Goal: Information Seeking & Learning: Learn about a topic

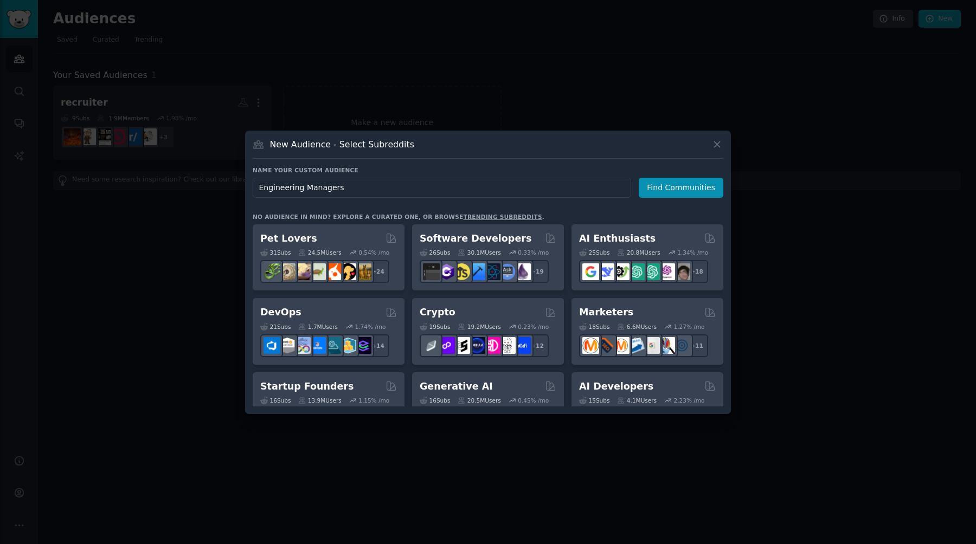
type input "Engineering Managers"
click at [672, 201] on div "Name your custom audience Audience Name Engineering Managers Find Communities N…" at bounding box center [488, 286] width 470 height 240
click at [677, 193] on button "Find Communities" at bounding box center [680, 188] width 85 height 20
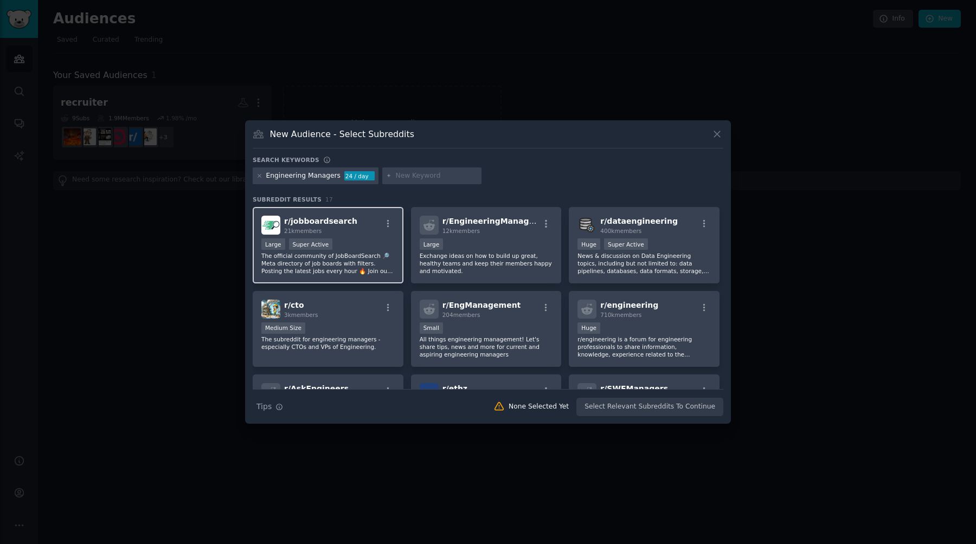
click at [373, 250] on div ">= 95th percentile for submissions / day Large Super Active" at bounding box center [327, 245] width 133 height 14
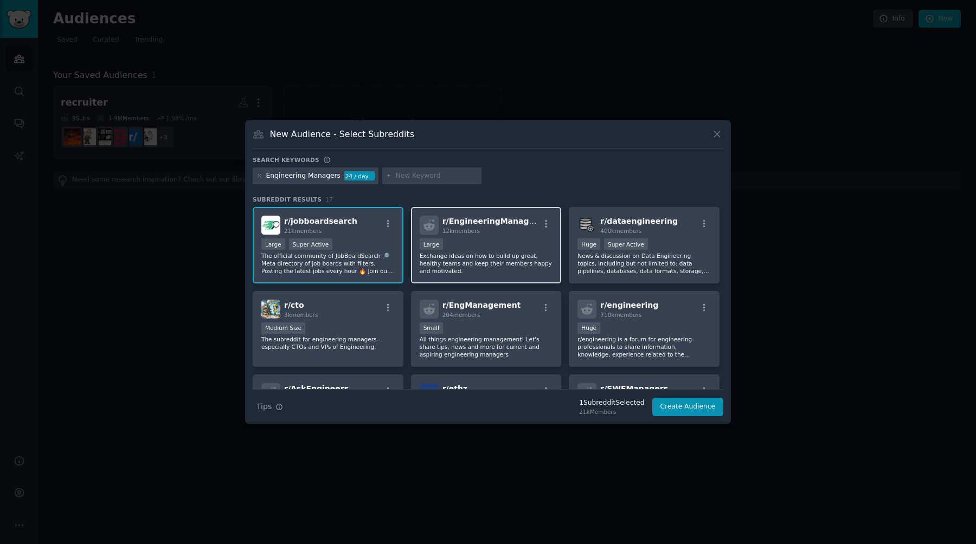
click at [462, 245] on div "10,000 - 100,000 members Large" at bounding box center [486, 245] width 133 height 14
click at [322, 178] on div "Engineering Managers" at bounding box center [303, 176] width 74 height 10
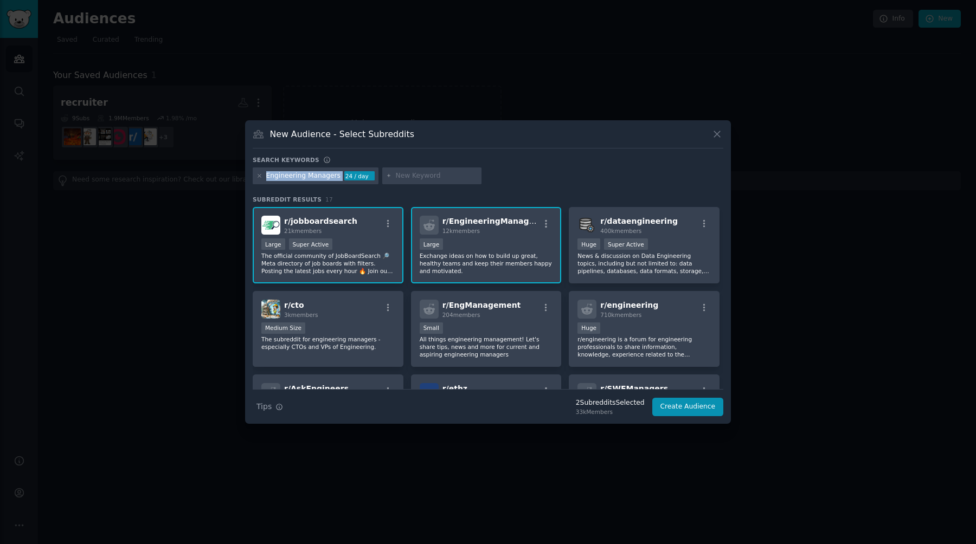
click at [322, 178] on div "Engineering Managers" at bounding box center [303, 176] width 74 height 10
click at [312, 175] on div "Engineering Managers" at bounding box center [303, 176] width 74 height 10
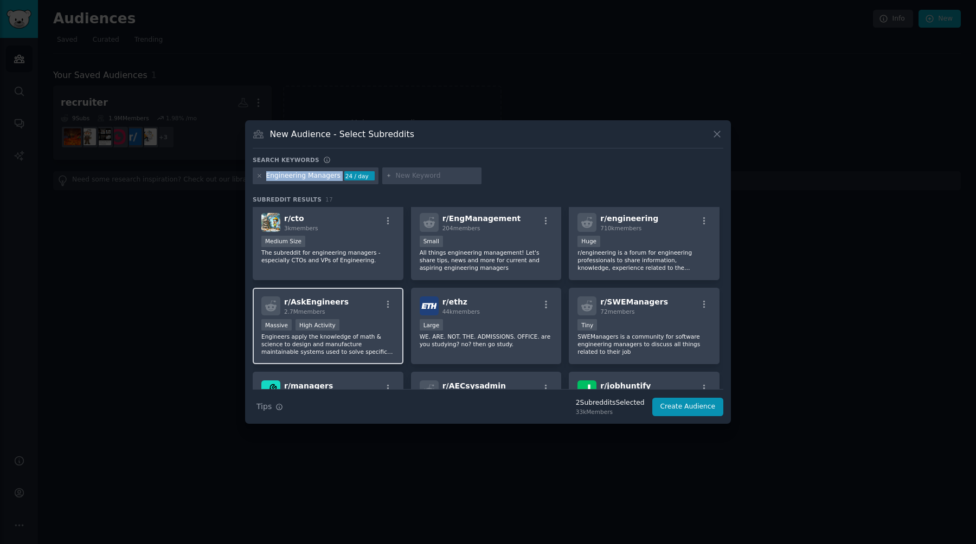
scroll to position [108, 0]
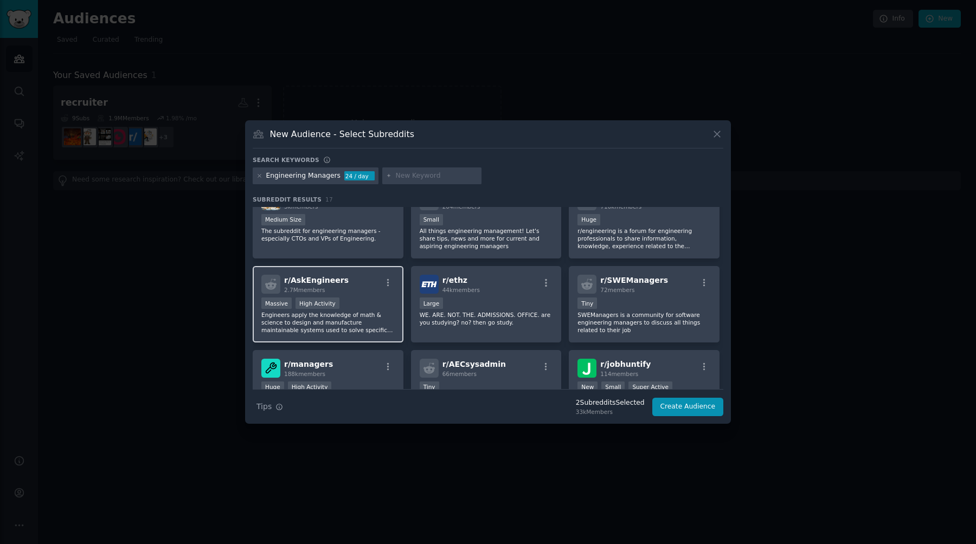
click at [347, 282] on div "r/ AskEngineers 2.7M members" at bounding box center [327, 284] width 133 height 19
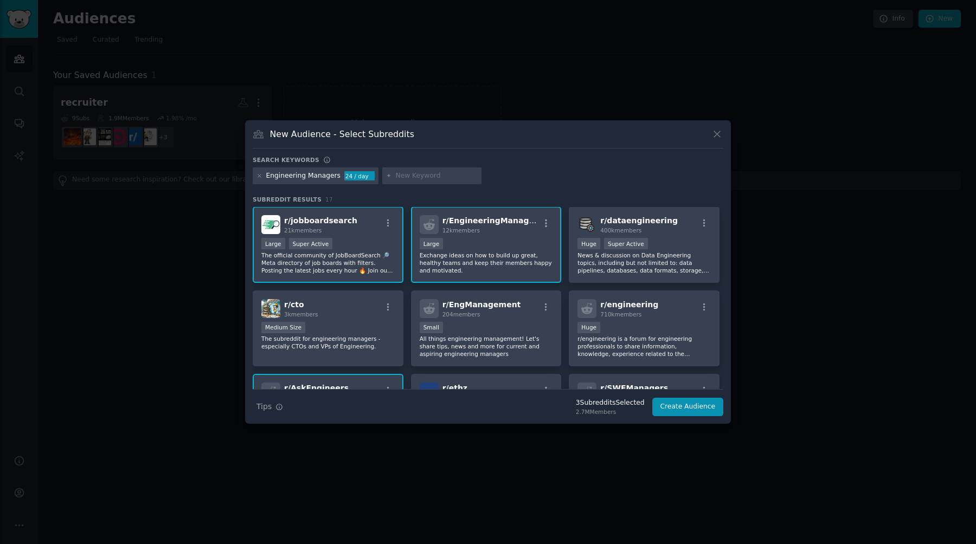
scroll to position [1, 0]
click at [404, 173] on input "text" at bounding box center [436, 176] width 82 height 10
type input "technical leadership"
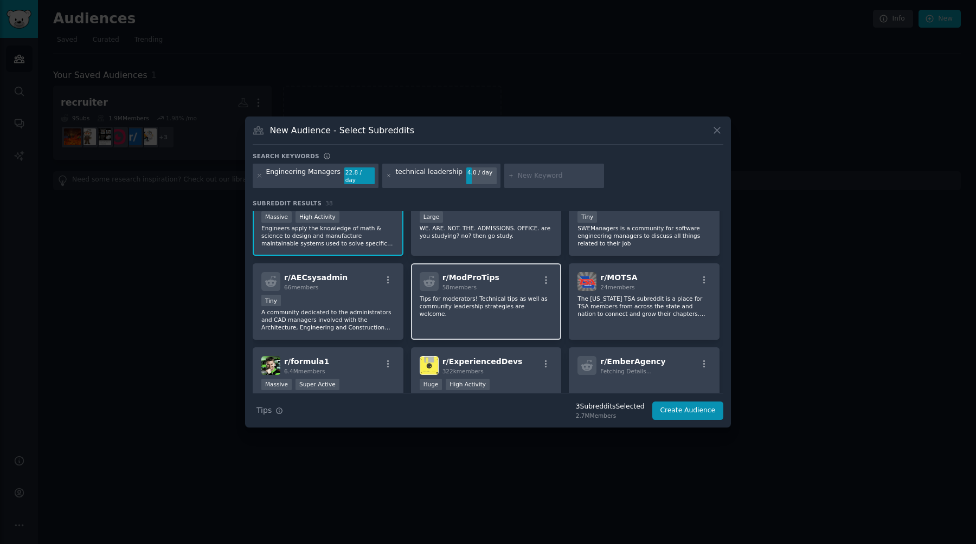
scroll to position [282, 0]
click at [507, 357] on span "r/ ExperiencedDevs" at bounding box center [482, 361] width 80 height 9
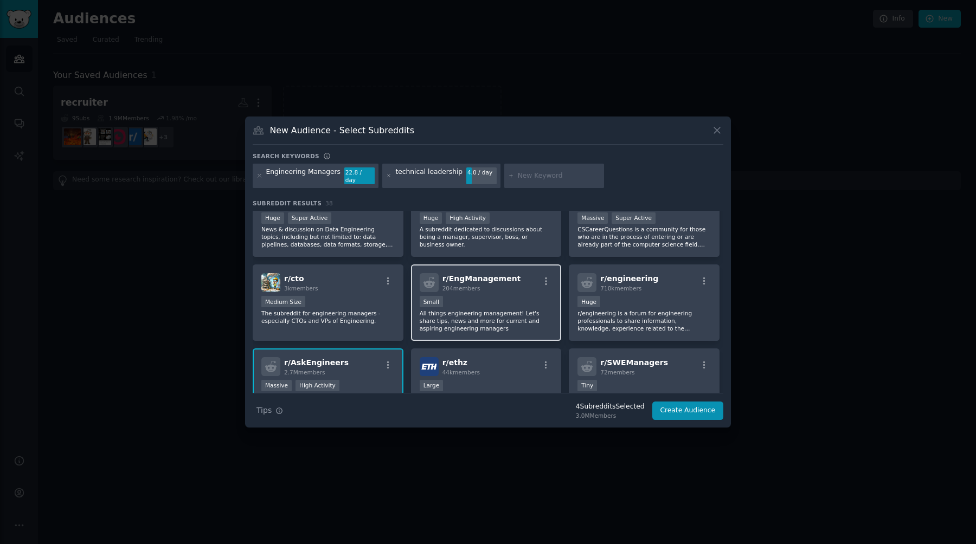
scroll to position [122, 0]
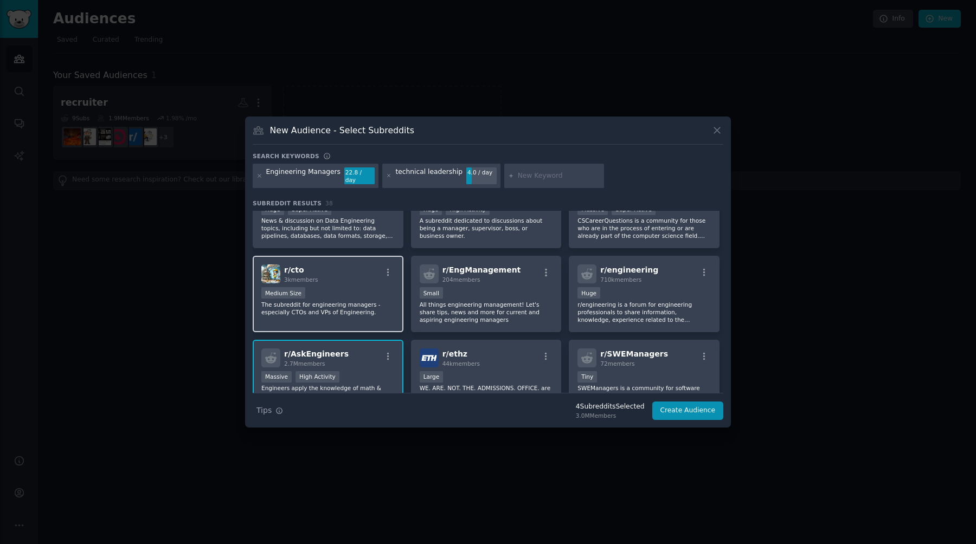
click at [339, 307] on p "The subreddit for engineering managers - especially CTOs and VPs of Engineering." at bounding box center [327, 308] width 133 height 15
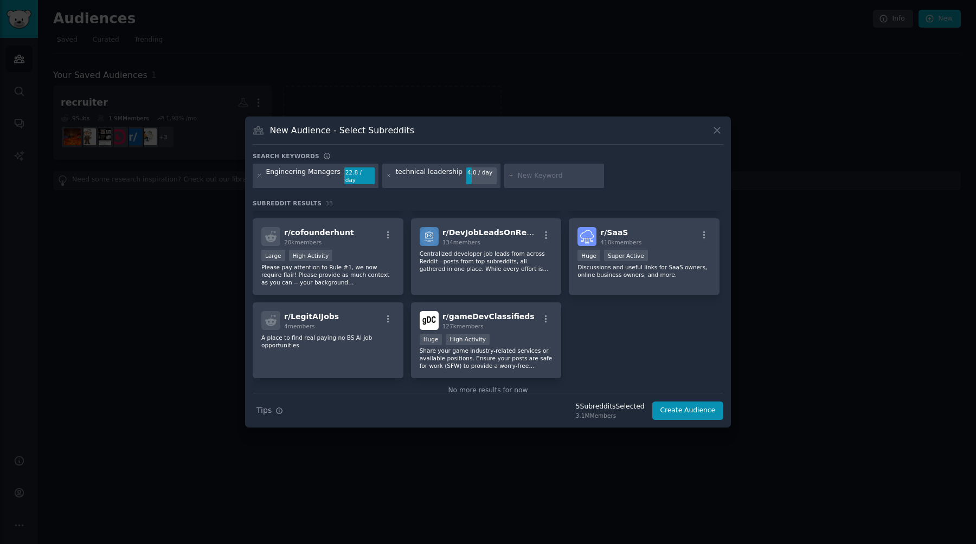
scroll to position [922, 0]
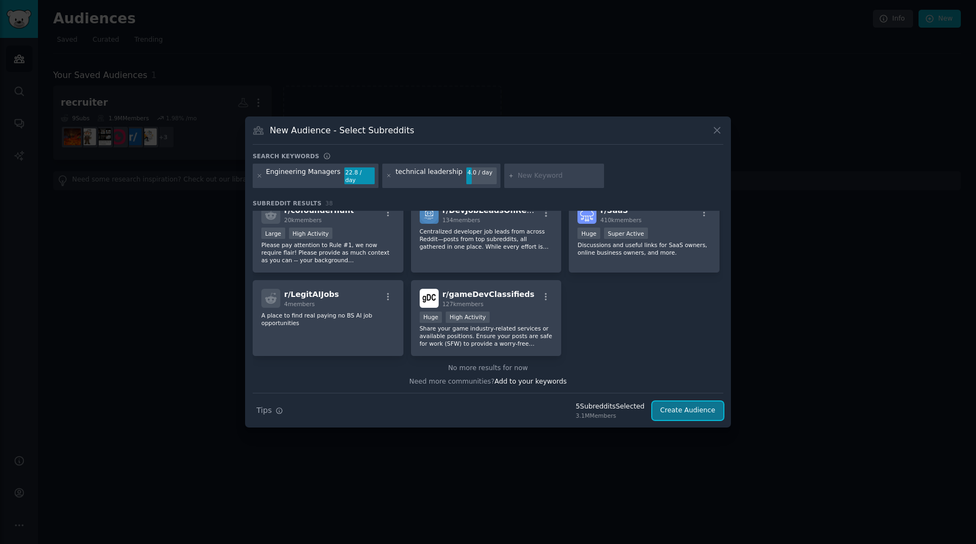
click at [680, 408] on button "Create Audience" at bounding box center [688, 411] width 72 height 18
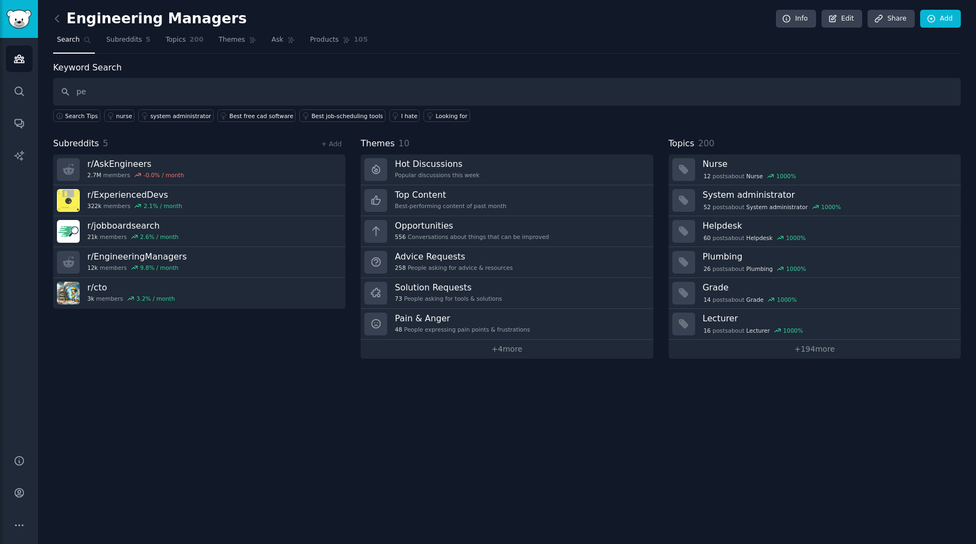
type input "p"
type input "difficult conversation"
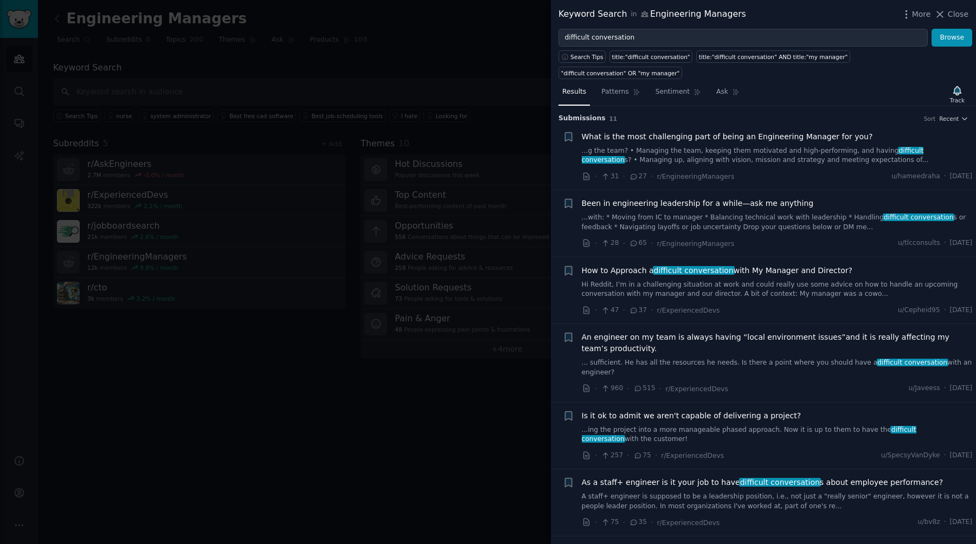
scroll to position [1, 0]
click at [702, 197] on span "Been in engineering leadership for a while—ask me anything" at bounding box center [698, 202] width 232 height 11
click at [696, 131] on span "What is the most challenging part of being an Engineering Manager for you?" at bounding box center [727, 136] width 291 height 11
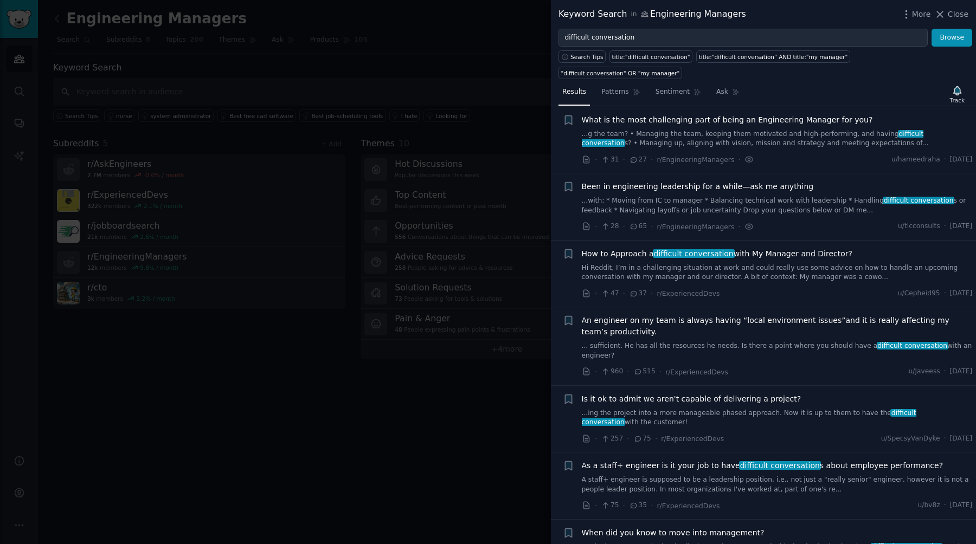
click at [690, 249] on span "difficult conversation" at bounding box center [694, 253] width 82 height 9
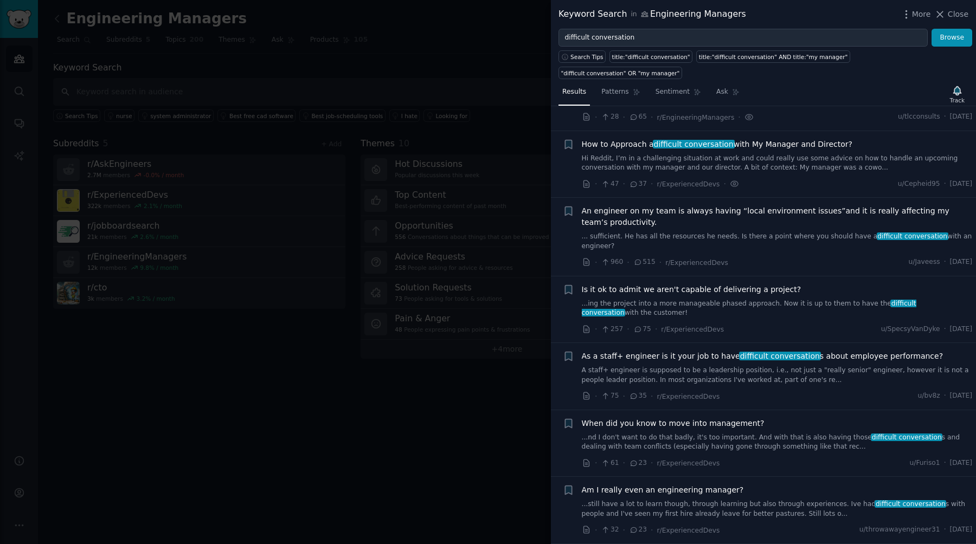
scroll to position [127, 0]
click at [777, 153] on link "Hi Reddit, I’m in a challenging situation at work and could really use some adv…" at bounding box center [777, 162] width 391 height 19
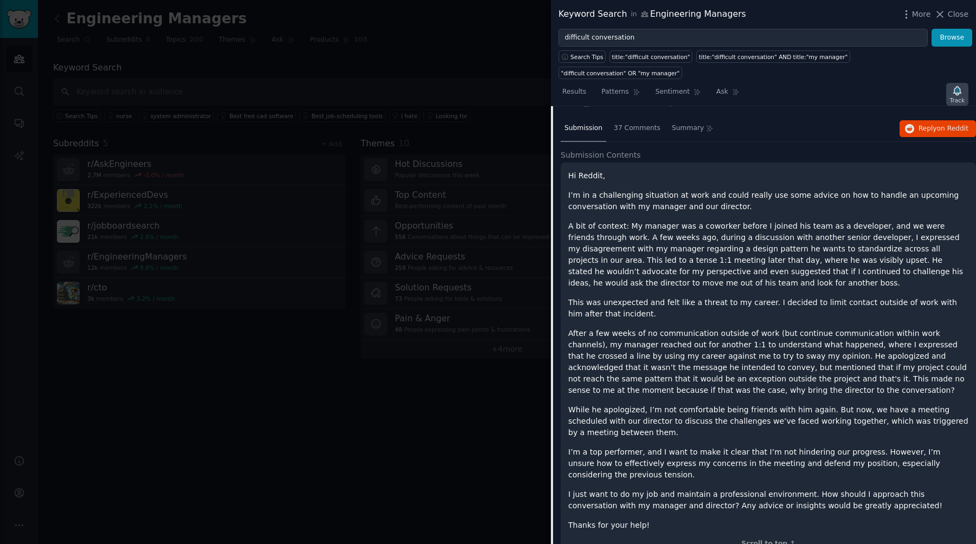
scroll to position [206, 0]
click at [953, 85] on icon "button" at bounding box center [956, 90] width 11 height 11
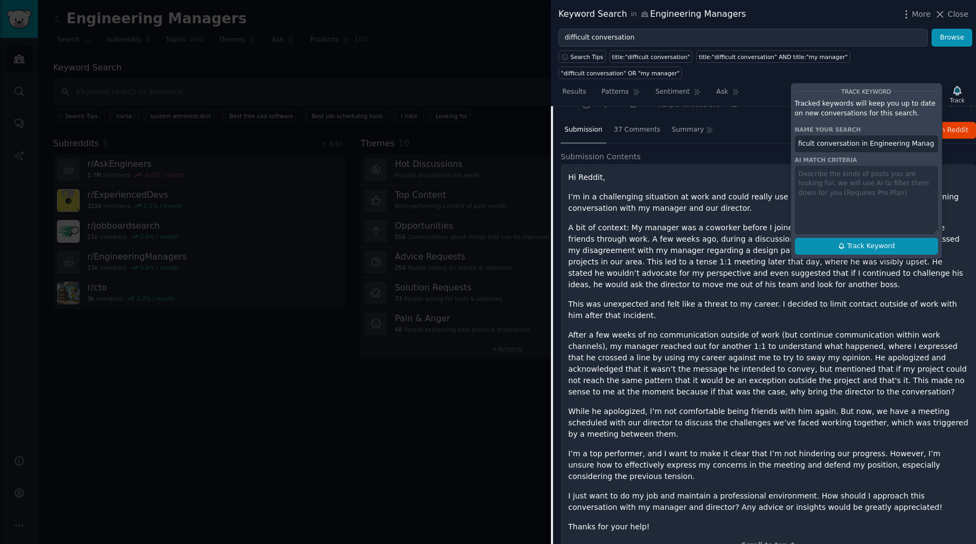
scroll to position [0, 0]
click at [875, 242] on span "Track Keyword" at bounding box center [871, 247] width 48 height 10
type input "difficult conversation in Engineering Managers"
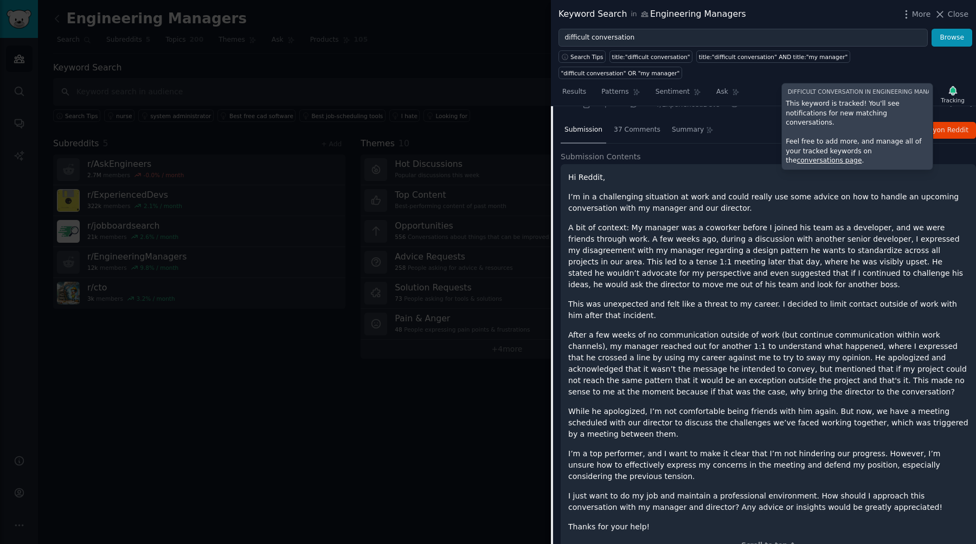
click at [726, 118] on div "Submission 37 Comments Summary Reply on Reddit" at bounding box center [767, 131] width 415 height 26
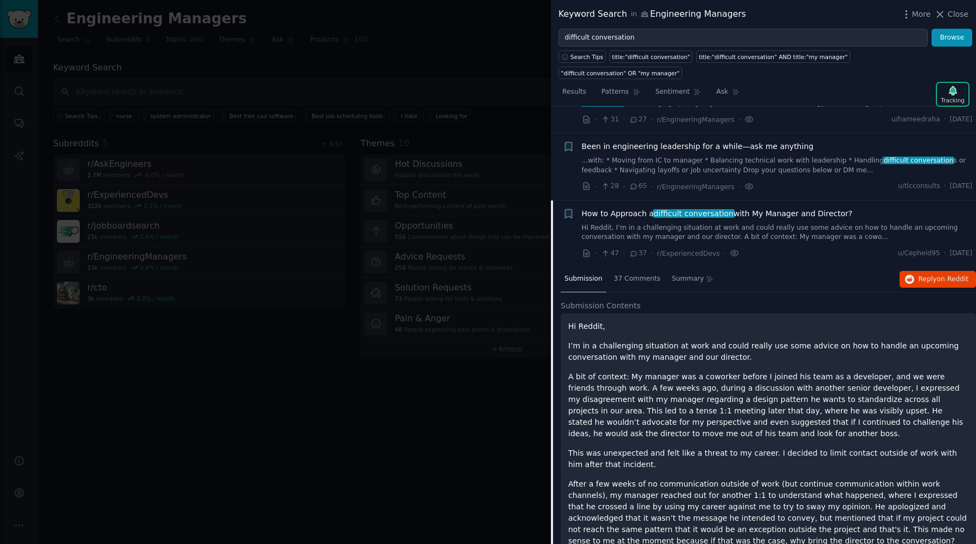
scroll to position [54, 0]
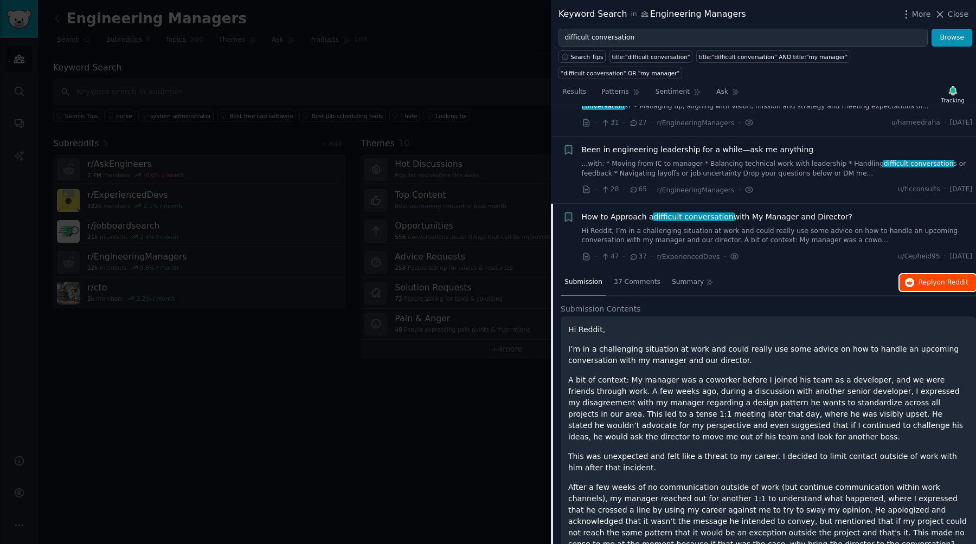
click at [923, 278] on span "Reply on Reddit" at bounding box center [943, 283] width 50 height 10
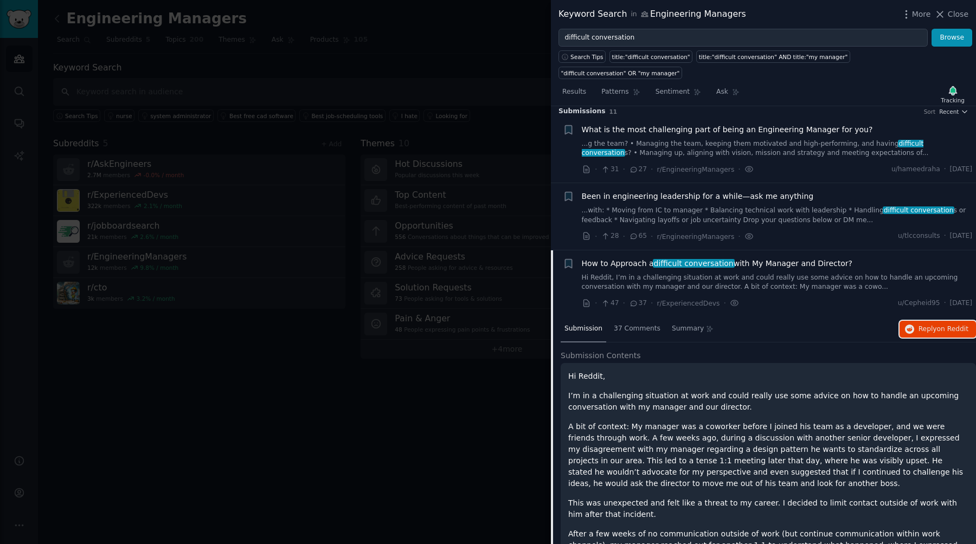
scroll to position [0, 0]
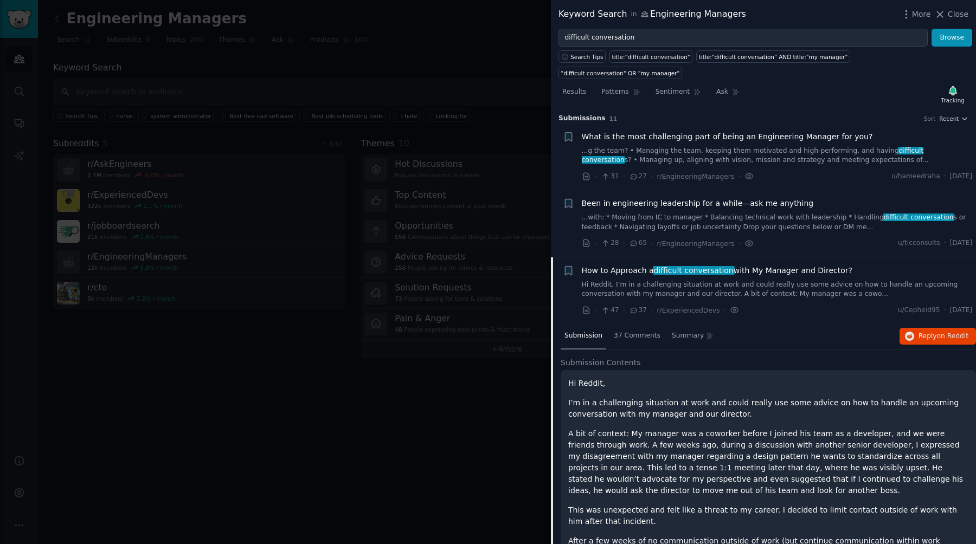
click at [689, 213] on link "...with: * Moving from IC to manager * Balancing technical work with leadership…" at bounding box center [777, 222] width 391 height 19
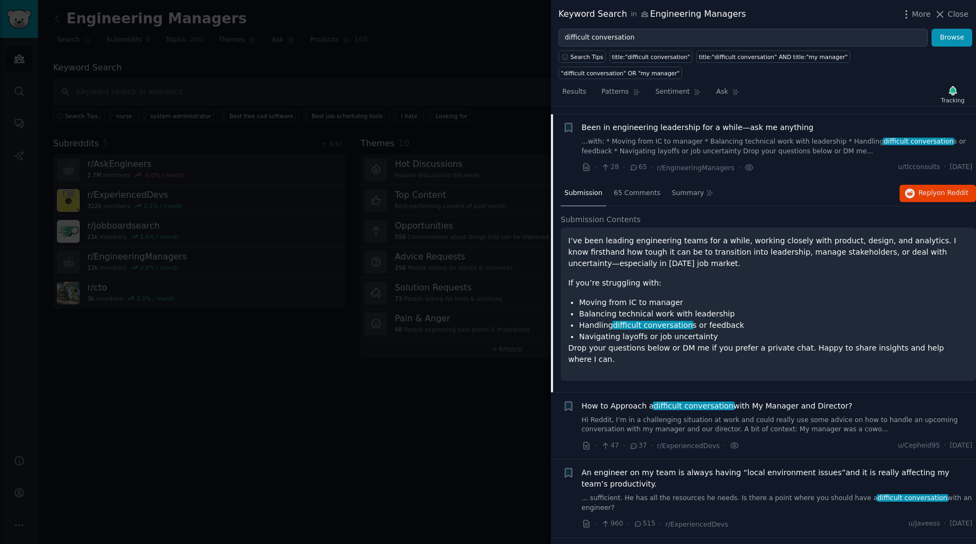
scroll to position [84, 0]
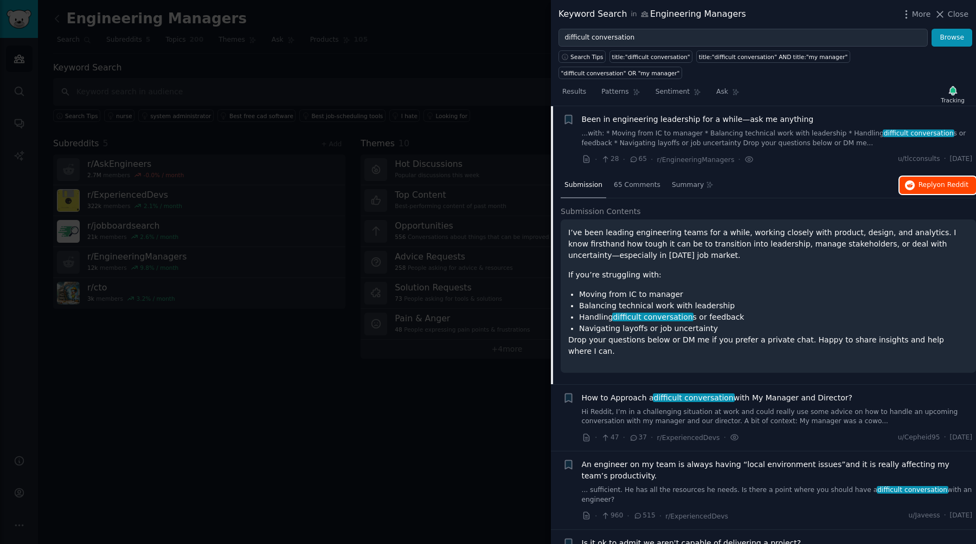
click at [918, 180] on span "Reply on Reddit" at bounding box center [943, 185] width 50 height 10
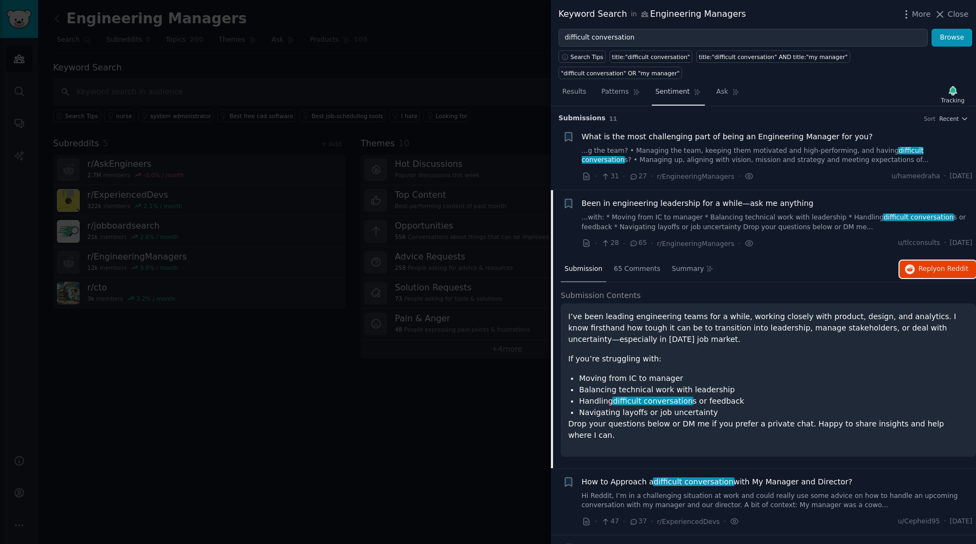
scroll to position [0, 0]
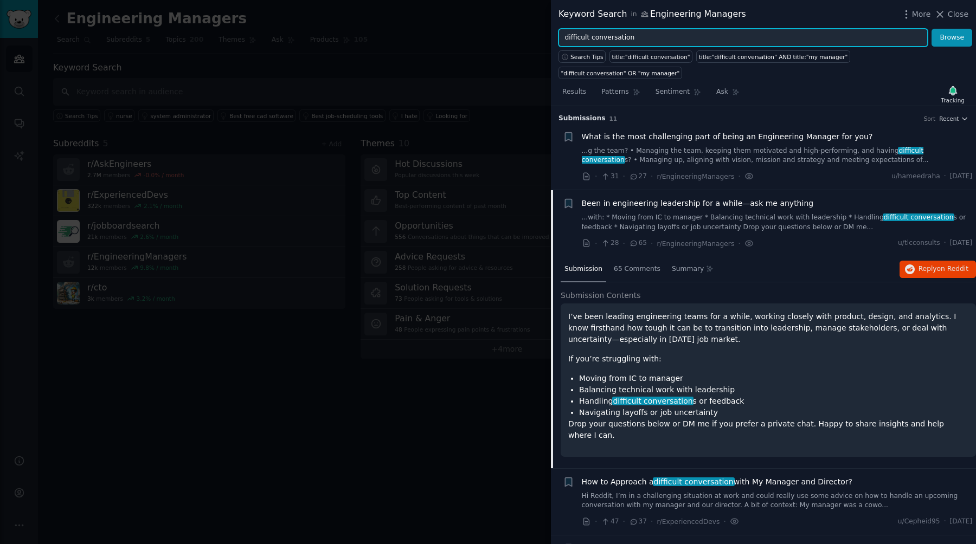
click at [655, 38] on input "difficult conversation" at bounding box center [742, 38] width 369 height 18
click at [931, 29] on button "Browse" at bounding box center [951, 38] width 41 height 18
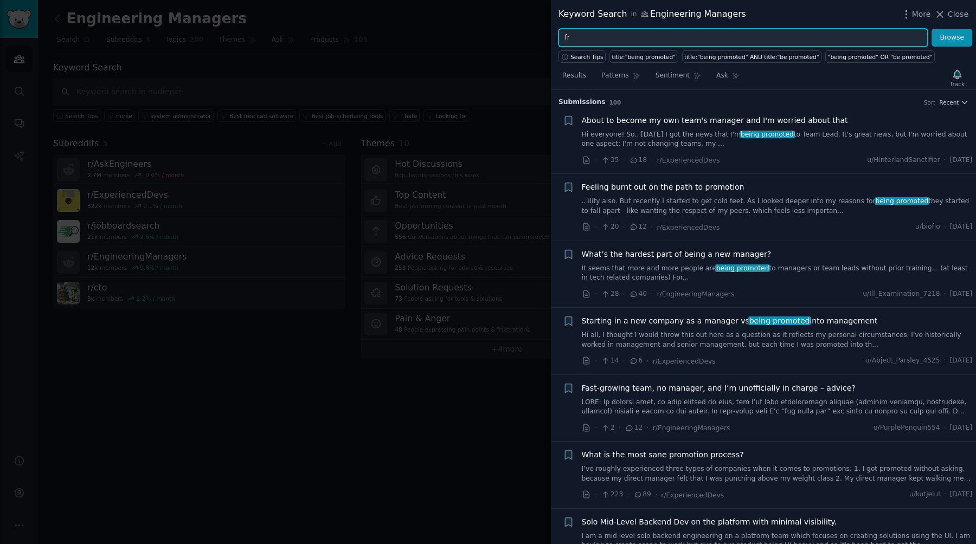
type input "f"
click at [931, 29] on button "Browse" at bounding box center [951, 38] width 41 height 18
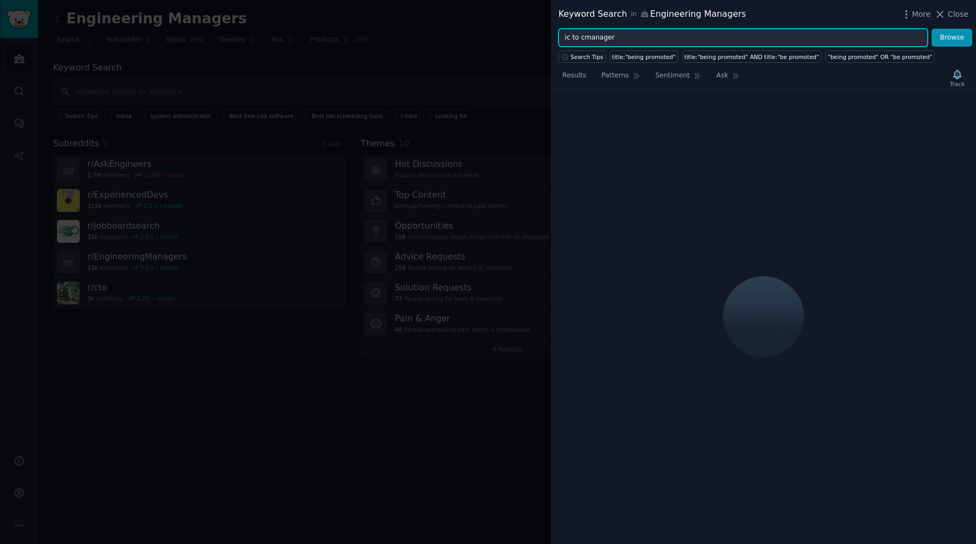
click at [588, 40] on input "ic to cmanager" at bounding box center [742, 38] width 369 height 18
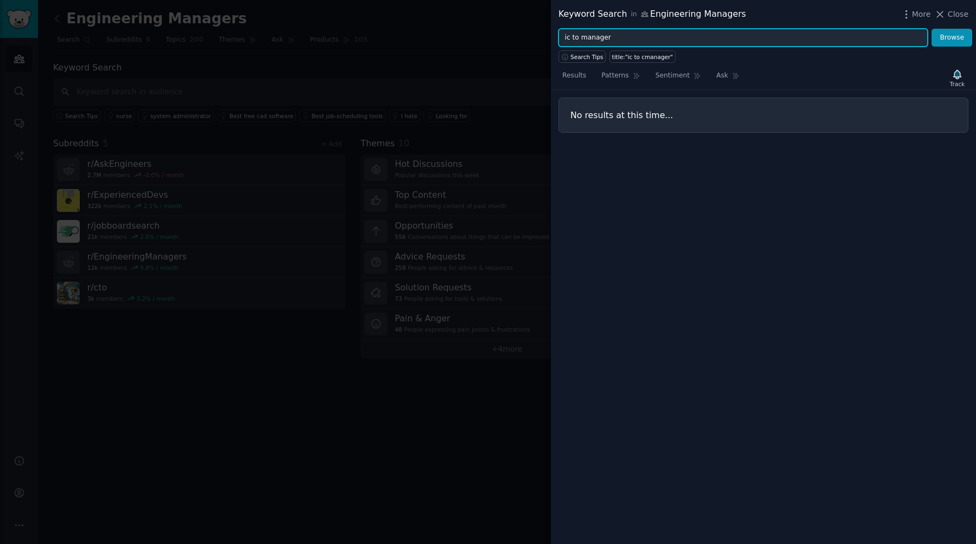
type input "ic to manager"
click at [931, 29] on button "Browse" at bounding box center [951, 38] width 41 height 18
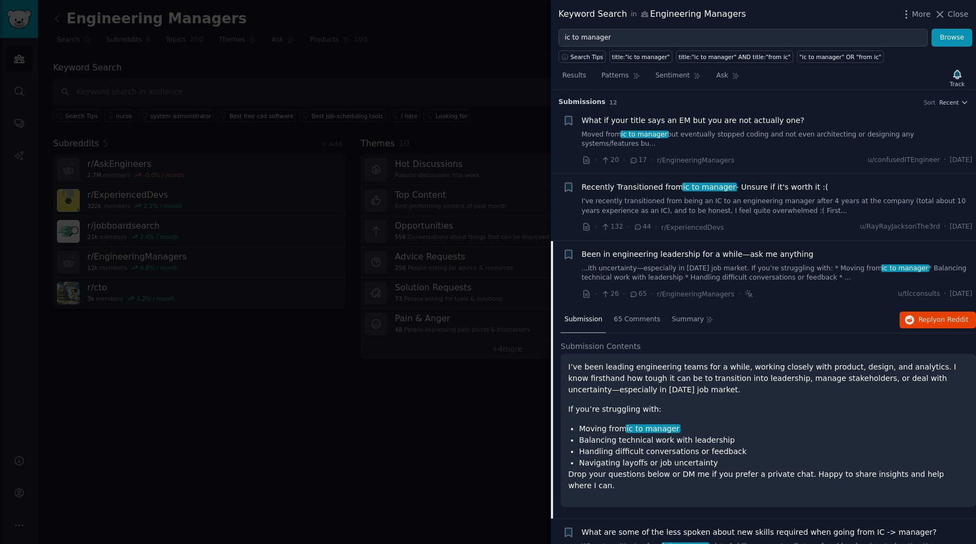
click at [760, 197] on link "I've recently transitioned from being an IC to an engineering manager after 4 y…" at bounding box center [777, 206] width 391 height 19
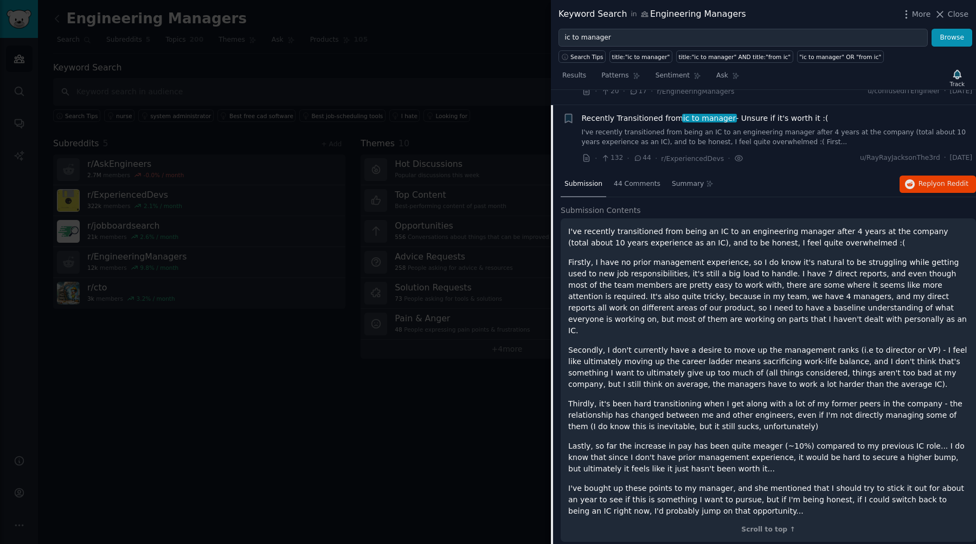
scroll to position [74, 0]
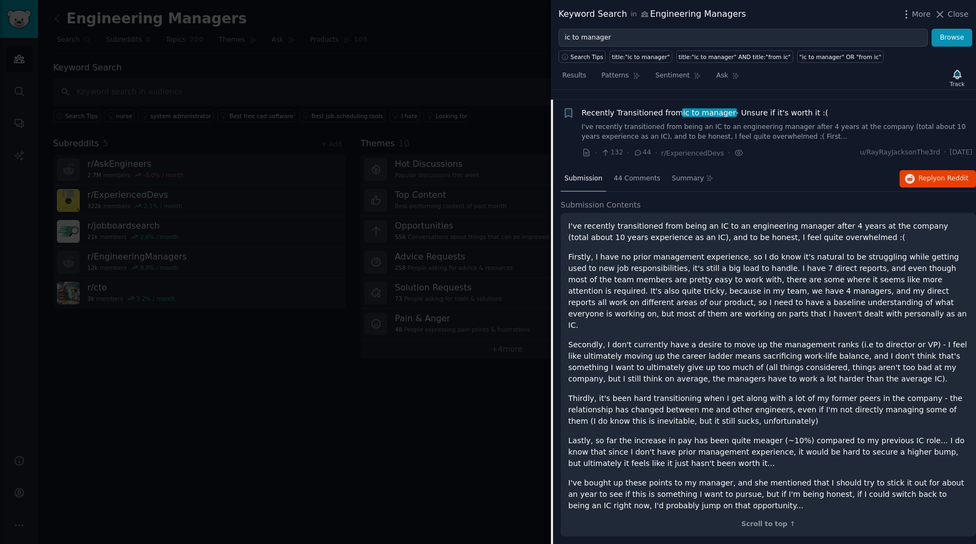
click at [928, 178] on div "Submission 44 Comments Summary Reply on Reddit" at bounding box center [767, 179] width 415 height 26
click at [912, 170] on button "Reply on Reddit" at bounding box center [937, 178] width 76 height 17
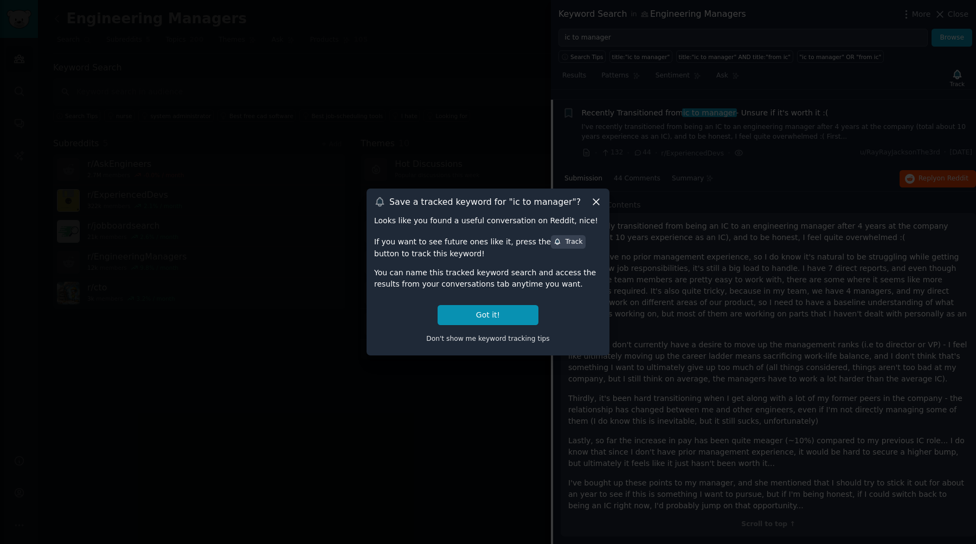
click at [513, 325] on div "Don't show me keyword tracking tips" at bounding box center [488, 336] width 228 height 23
click at [517, 309] on button "Got it!" at bounding box center [487, 315] width 101 height 20
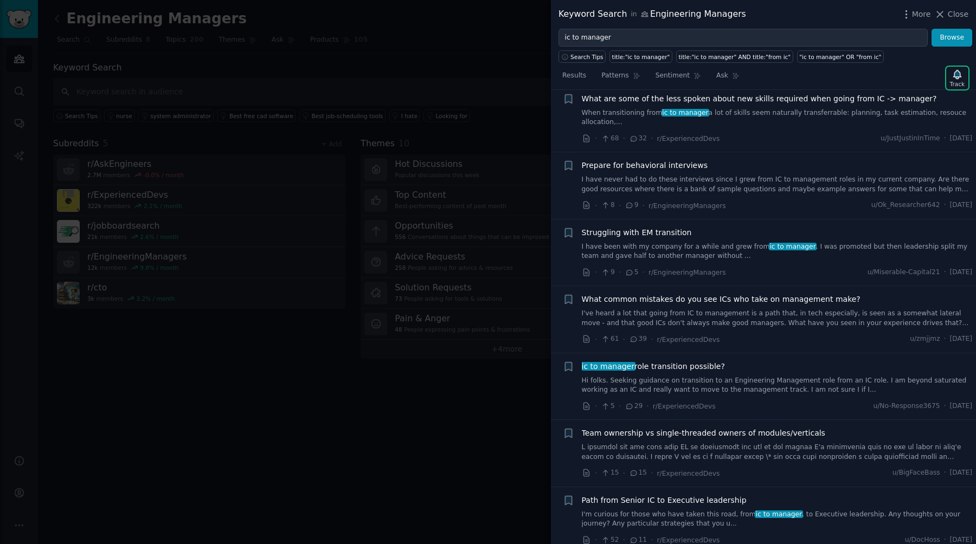
scroll to position [605, 0]
click at [740, 308] on link "I've heard a lot that going from IC to management is a path that, in tech espec…" at bounding box center [777, 317] width 391 height 19
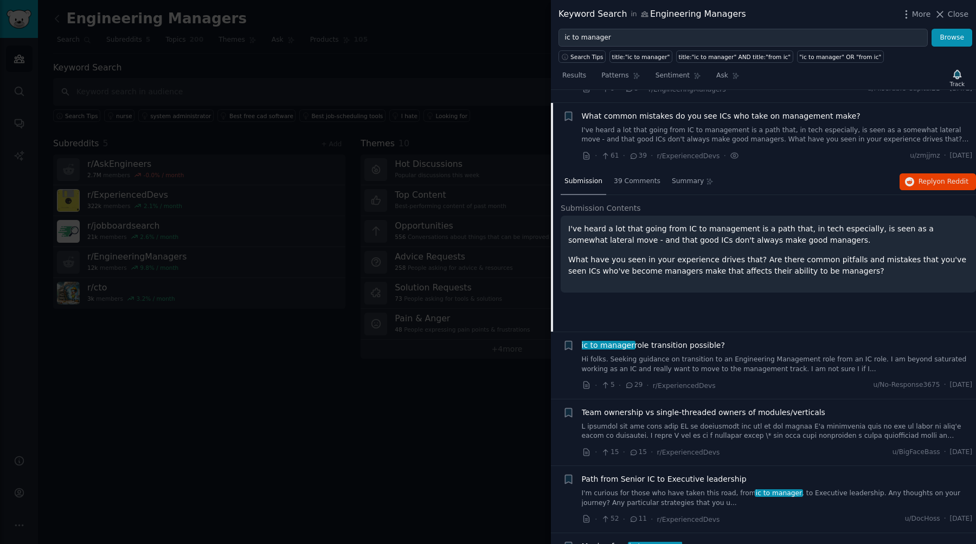
scroll to position [409, 0]
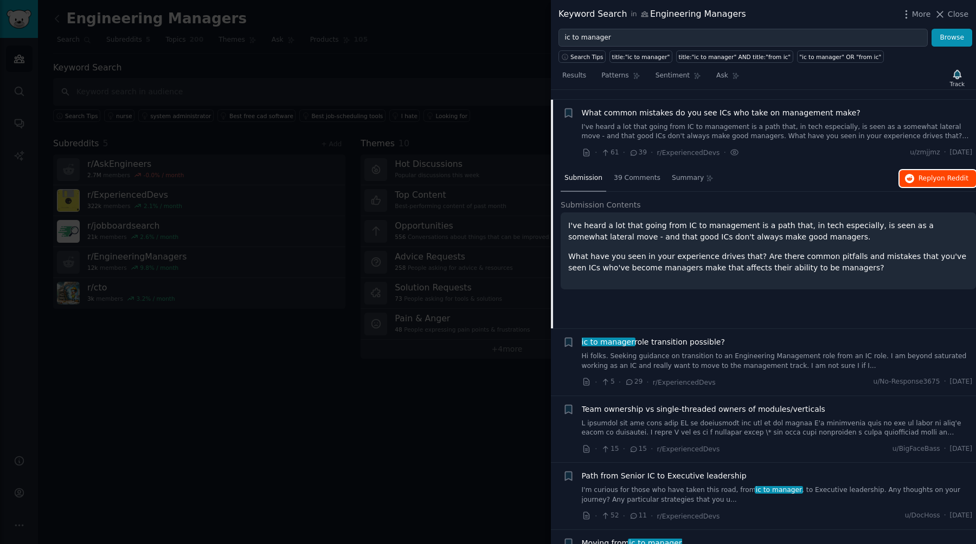
click at [931, 174] on span "Reply on Reddit" at bounding box center [943, 179] width 50 height 10
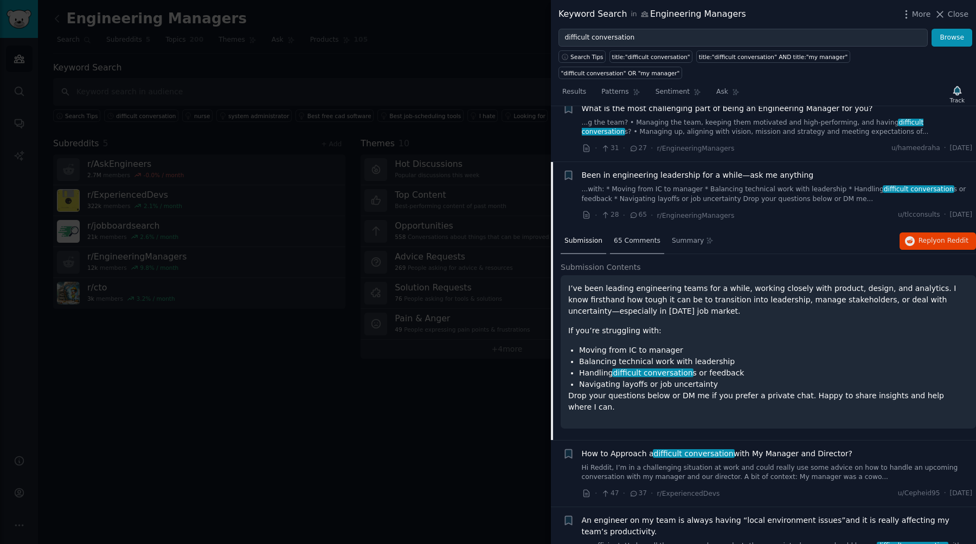
scroll to position [28, 0]
click at [634, 237] on span "65 Comments" at bounding box center [637, 242] width 47 height 10
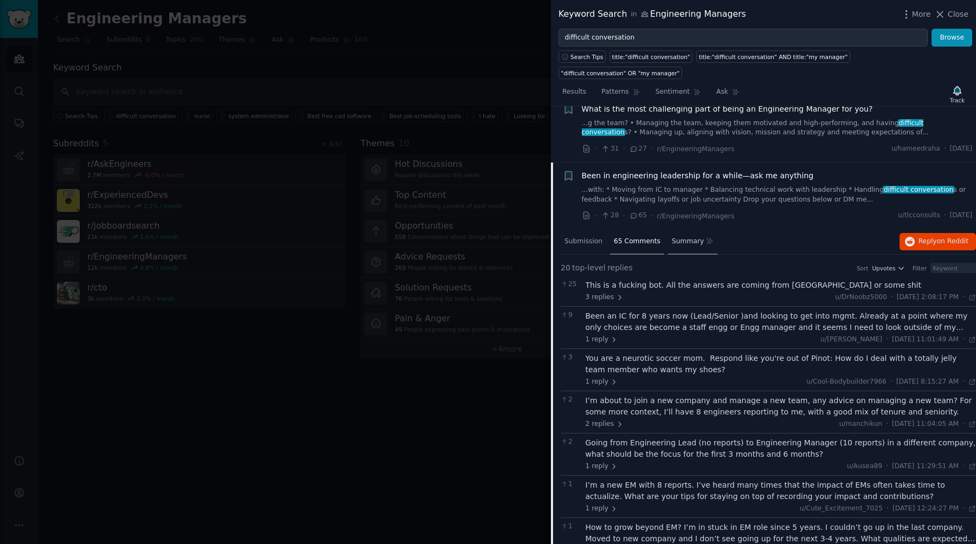
click at [688, 237] on span "Summary" at bounding box center [688, 242] width 32 height 10
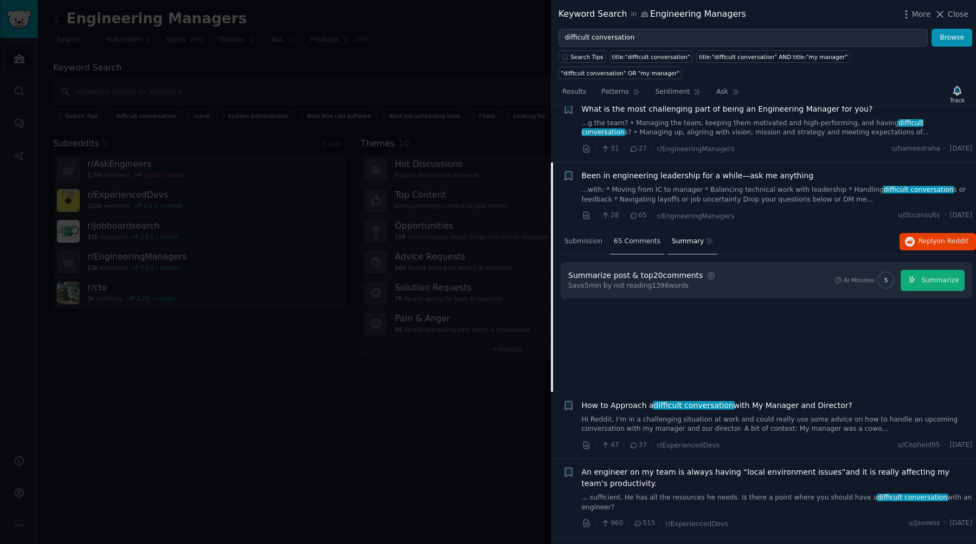
click at [634, 229] on div "65 Comments" at bounding box center [637, 242] width 54 height 26
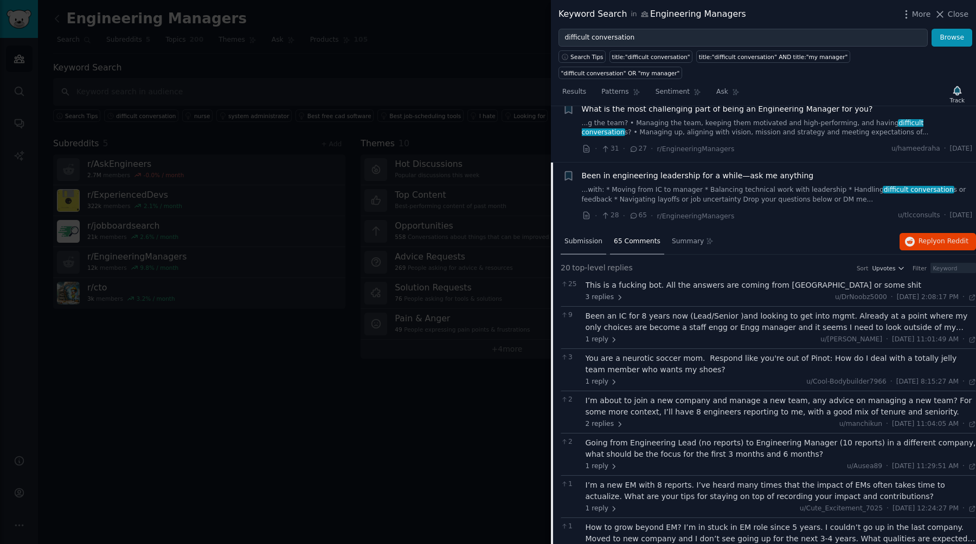
click at [593, 237] on span "Submission" at bounding box center [583, 242] width 38 height 10
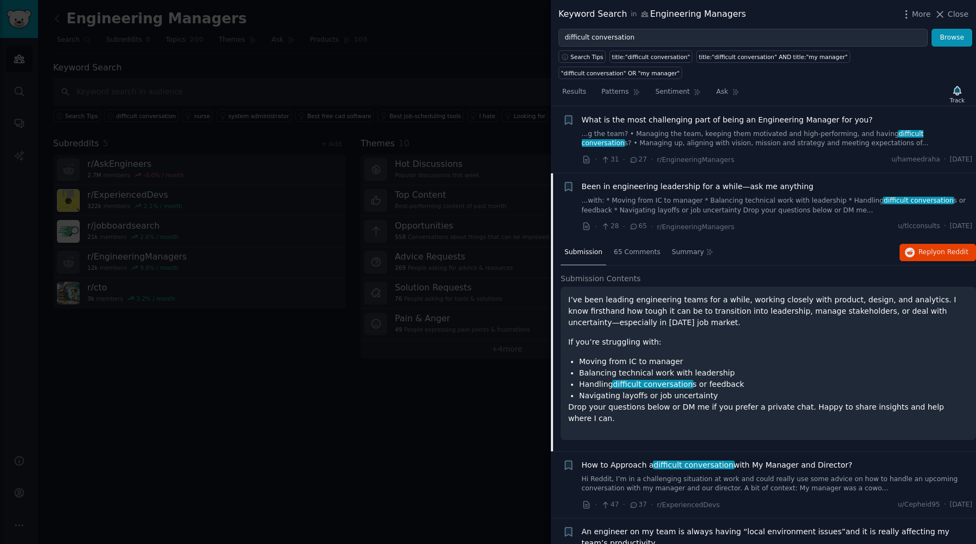
scroll to position [13, 0]
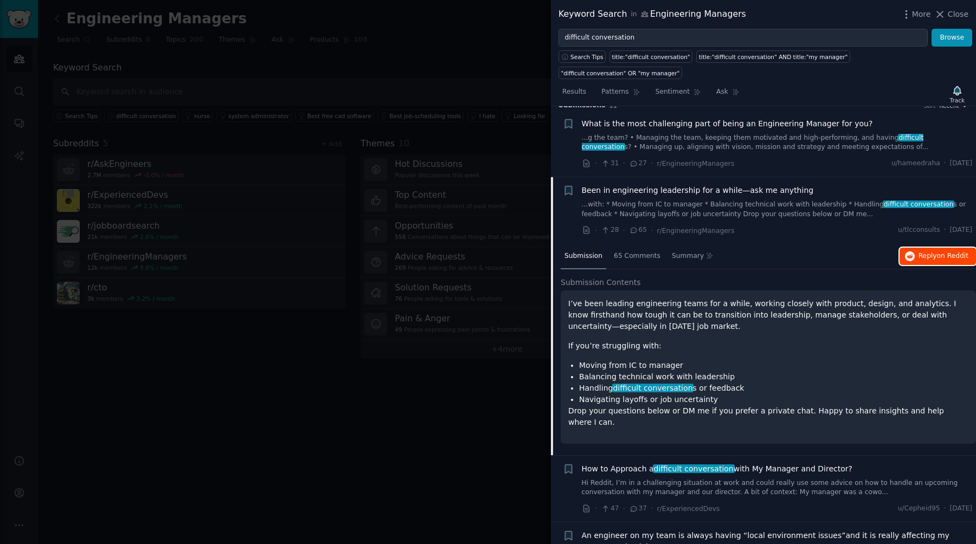
click at [919, 251] on span "Reply on Reddit" at bounding box center [943, 256] width 50 height 10
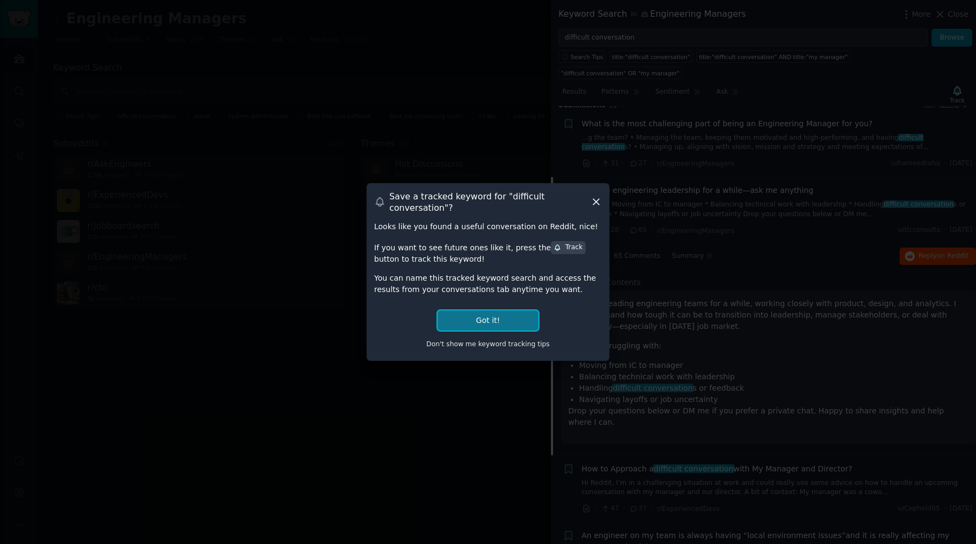
click at [494, 324] on button "Got it!" at bounding box center [487, 321] width 101 height 20
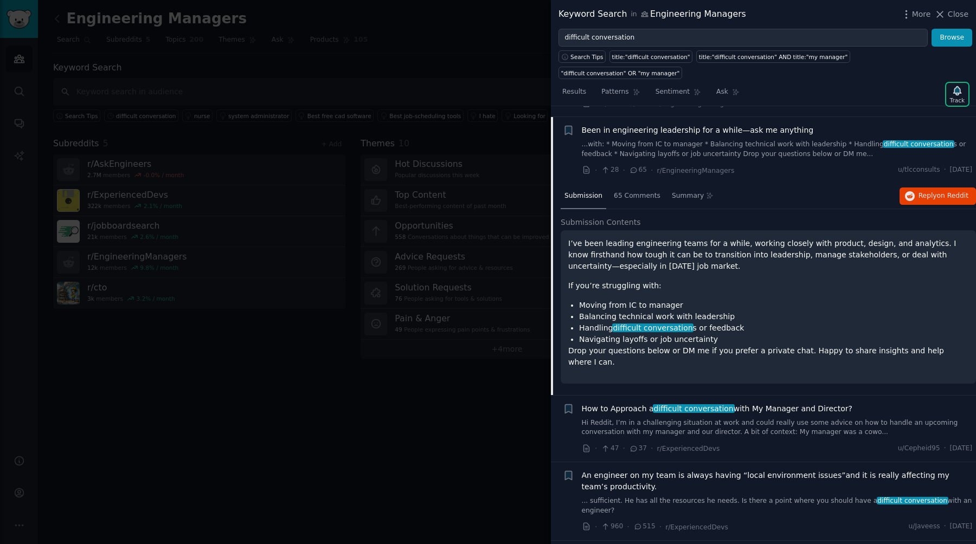
scroll to position [73, 0]
click at [740, 418] on link "Hi Reddit, I’m in a challenging situation at work and could really use some adv…" at bounding box center [777, 427] width 391 height 19
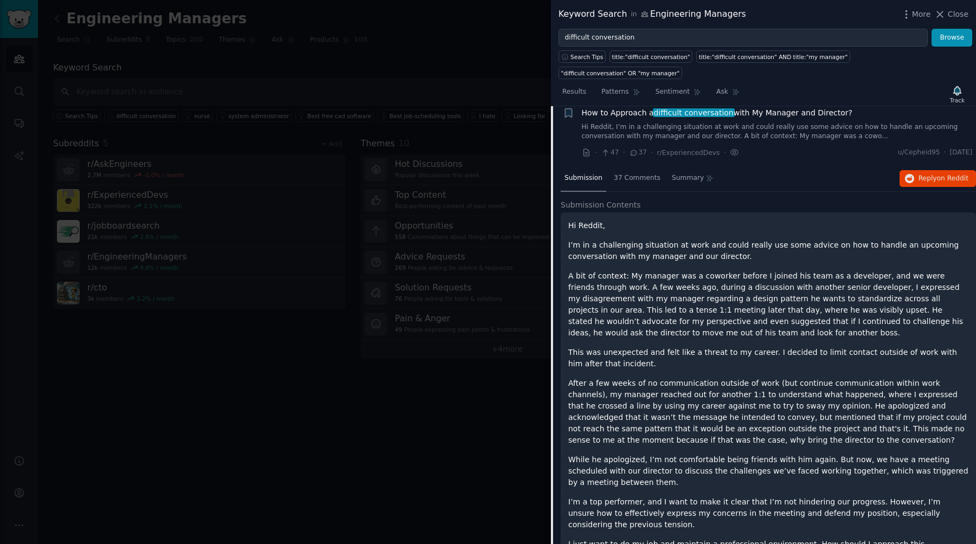
scroll to position [157, 0]
click at [918, 175] on span "Reply on Reddit" at bounding box center [943, 180] width 50 height 10
click at [421, 69] on div at bounding box center [488, 272] width 976 height 544
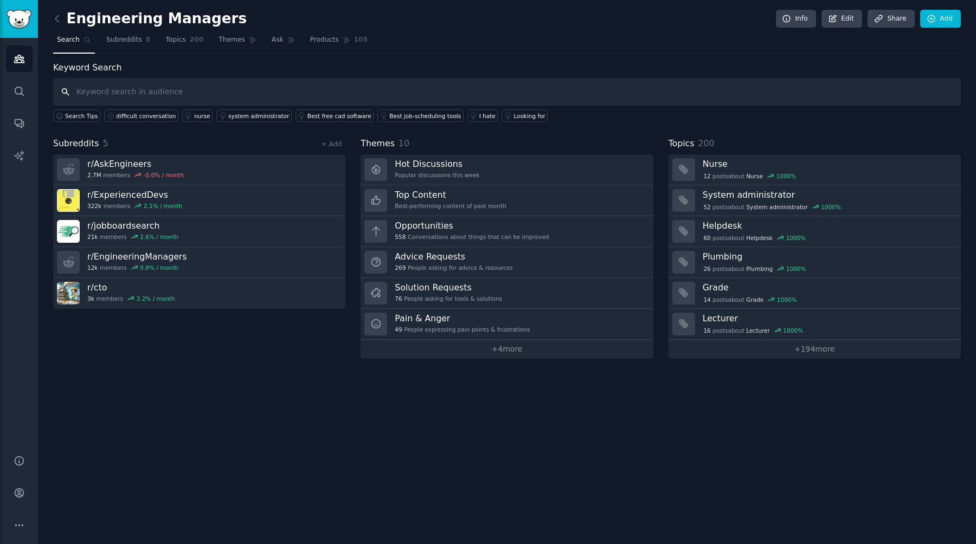
click at [274, 89] on input "text" at bounding box center [506, 92] width 907 height 28
type input "navigate after being promoted to engineering manager"
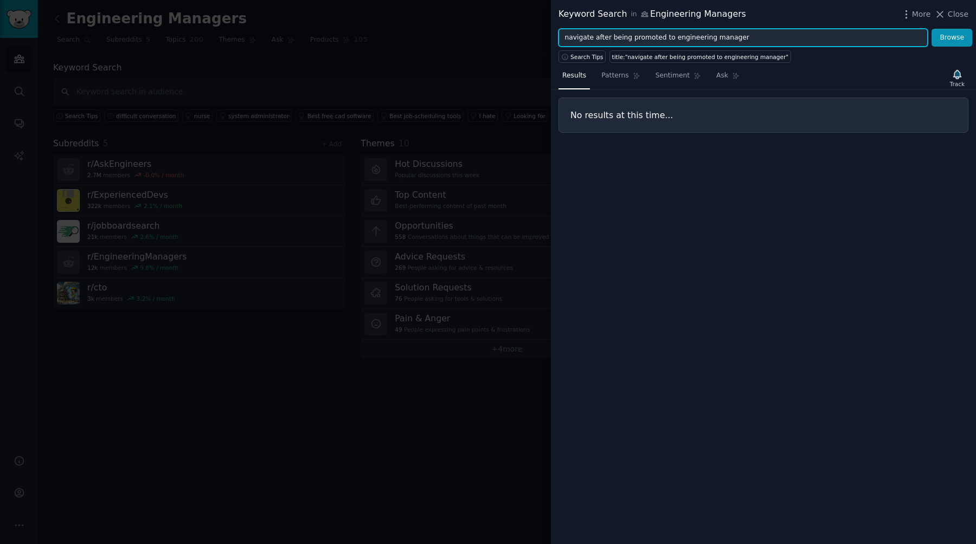
click at [726, 37] on input "navigate after being promoted to engineering manager" at bounding box center [742, 38] width 369 height 18
click at [672, 37] on input "navigate after being promoted to engineering manager" at bounding box center [742, 38] width 369 height 18
type input "promoted to engineering manager"
click at [931, 29] on button "Browse" at bounding box center [951, 38] width 41 height 18
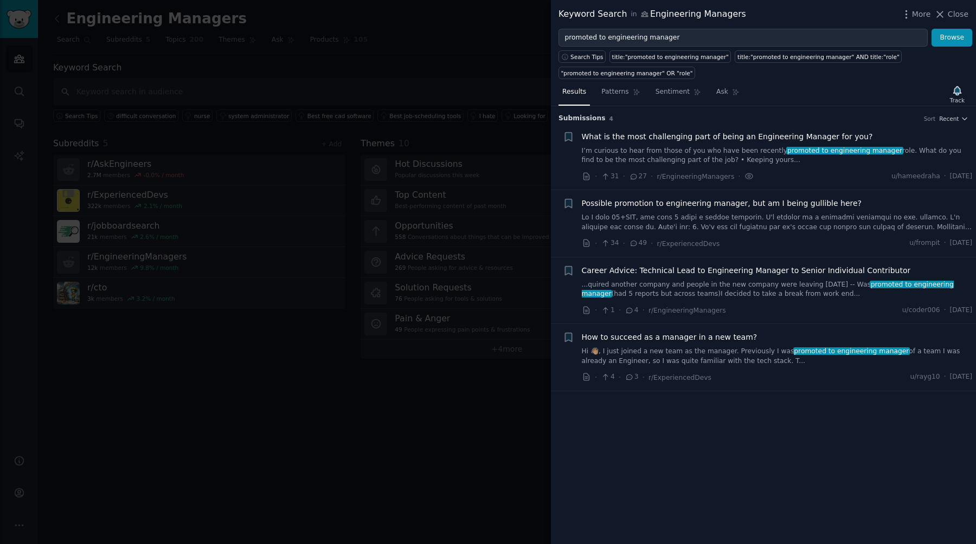
click at [753, 150] on link "I’m curious to hear from those of you who have been recently promoted to engine…" at bounding box center [777, 155] width 391 height 19
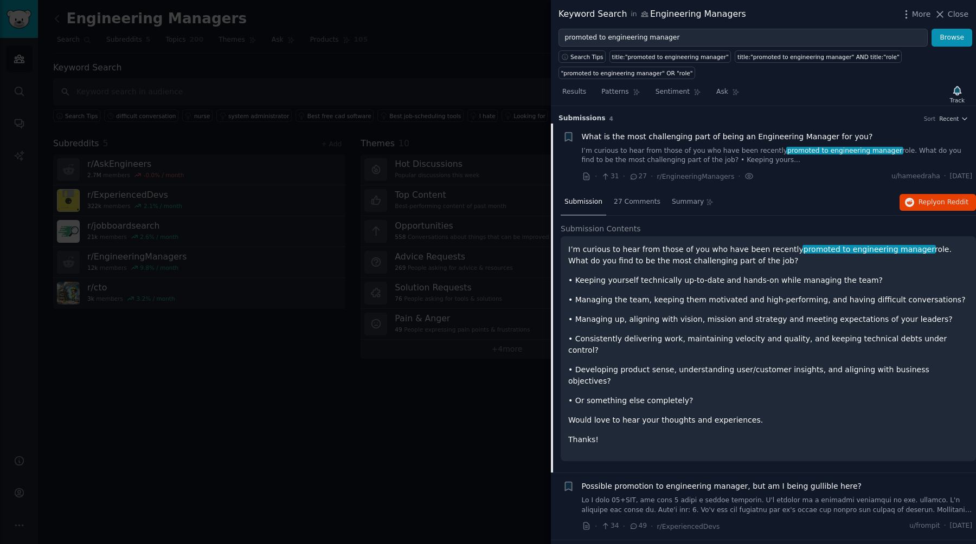
scroll to position [17, 0]
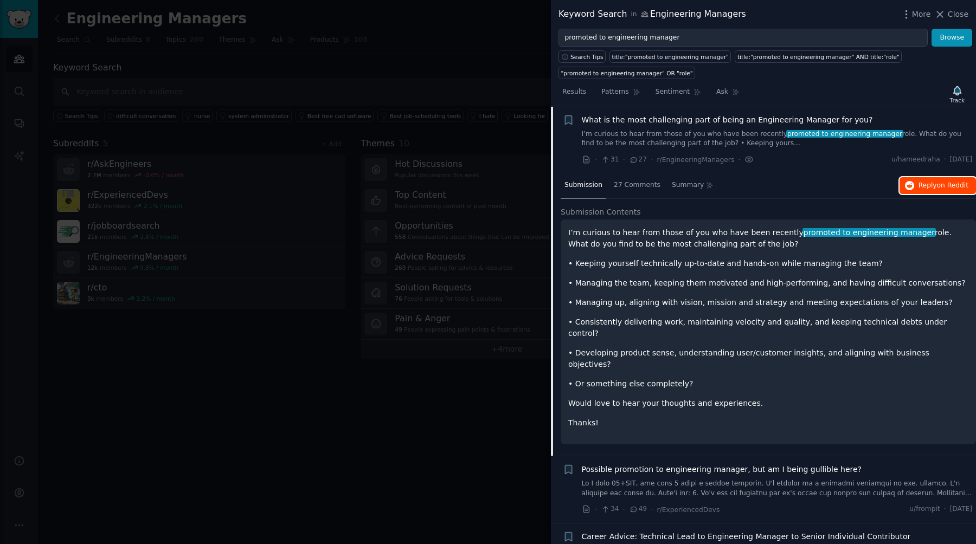
click at [930, 185] on span "Reply on Reddit" at bounding box center [943, 186] width 50 height 10
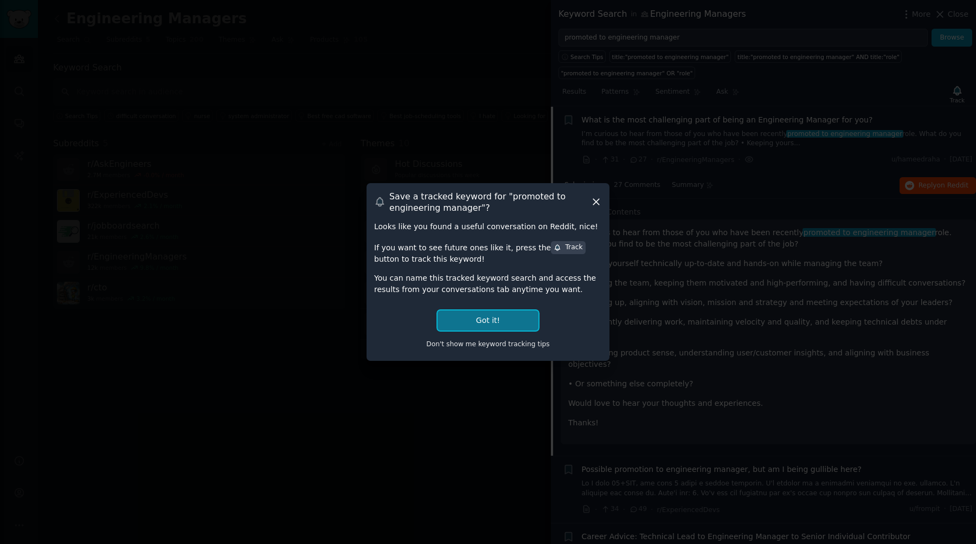
click at [521, 318] on button "Got it!" at bounding box center [487, 321] width 101 height 20
